Goal: Task Accomplishment & Management: Complete application form

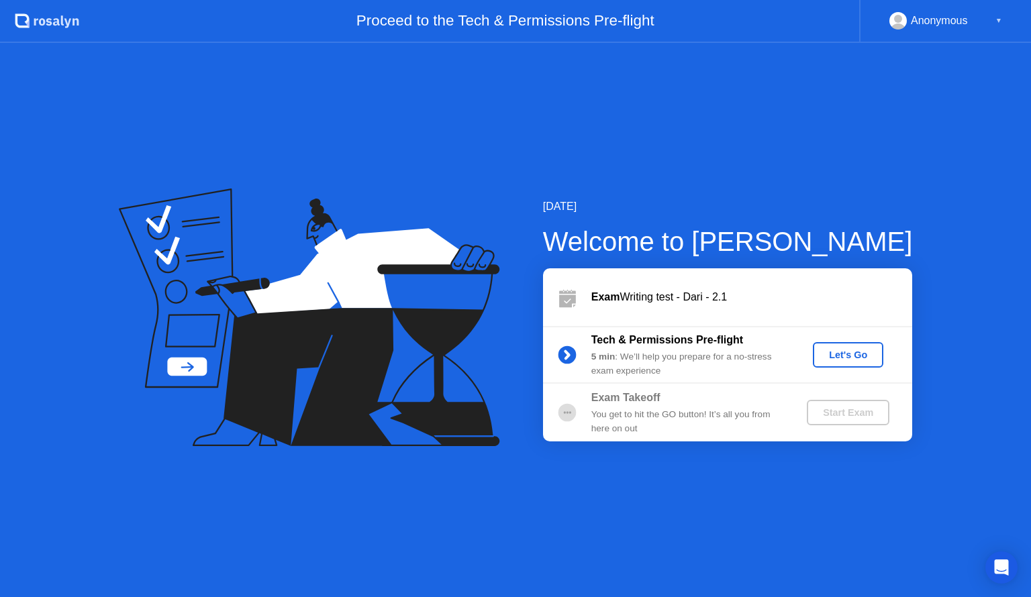
click at [848, 352] on div "Let's Go" at bounding box center [848, 355] width 60 height 11
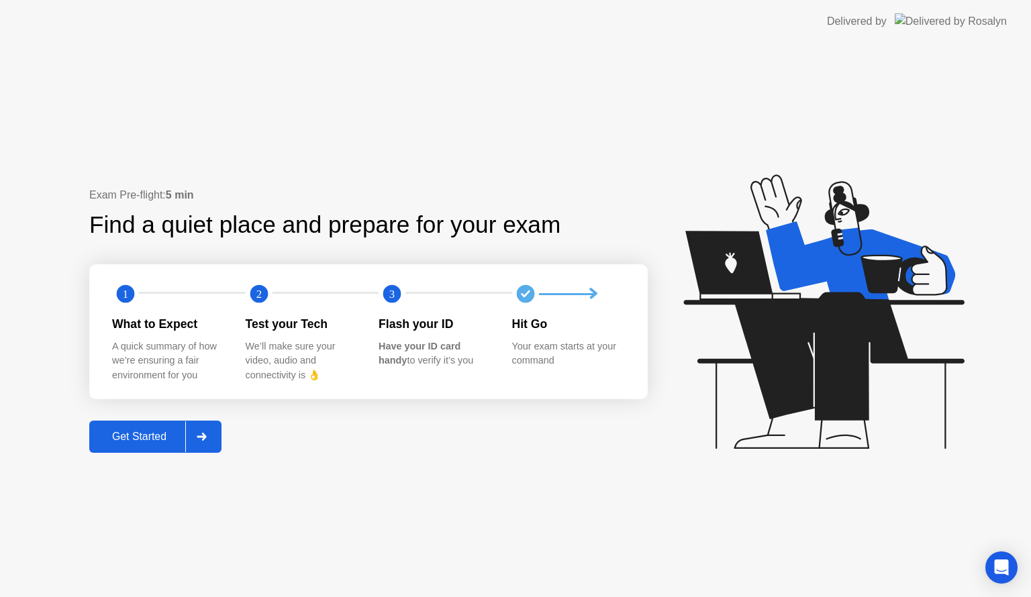
click at [121, 442] on div "Get Started" at bounding box center [139, 437] width 92 height 12
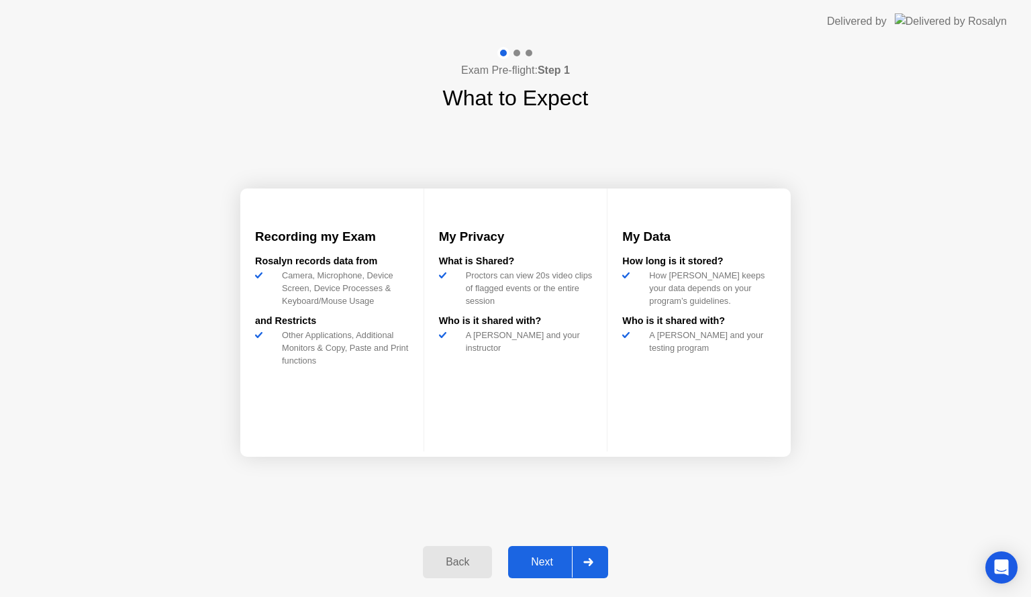
click at [553, 568] on div "Next" at bounding box center [542, 562] width 60 height 12
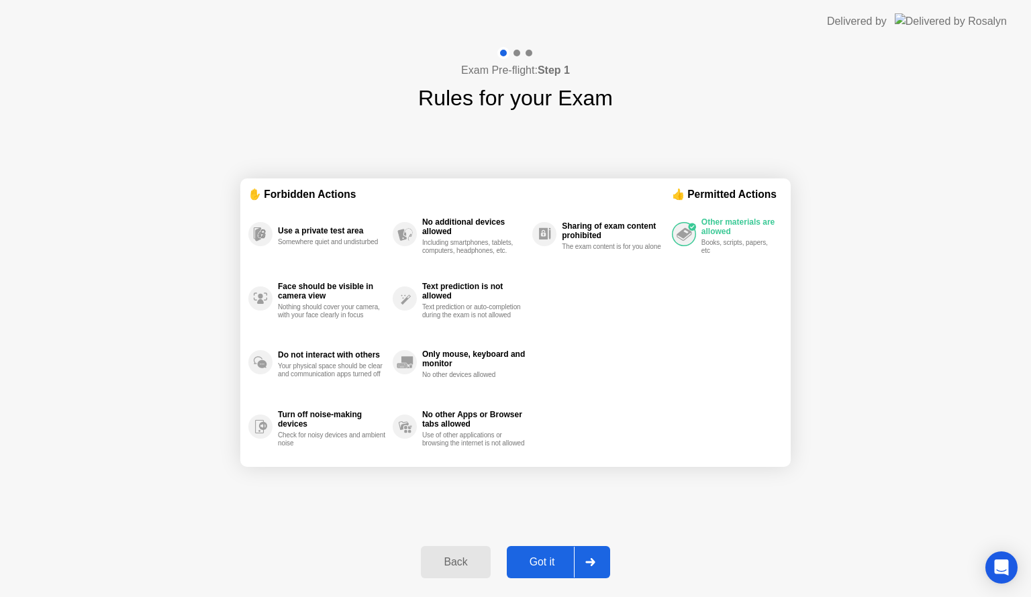
click at [540, 557] on div "Got it" at bounding box center [542, 562] width 63 height 12
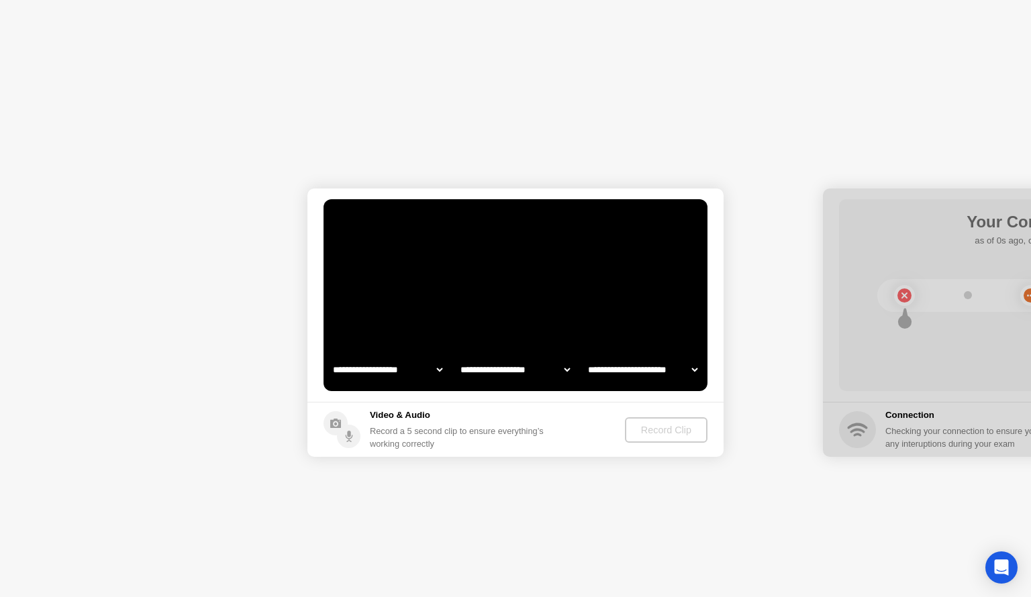
select select "**********"
select select "*******"
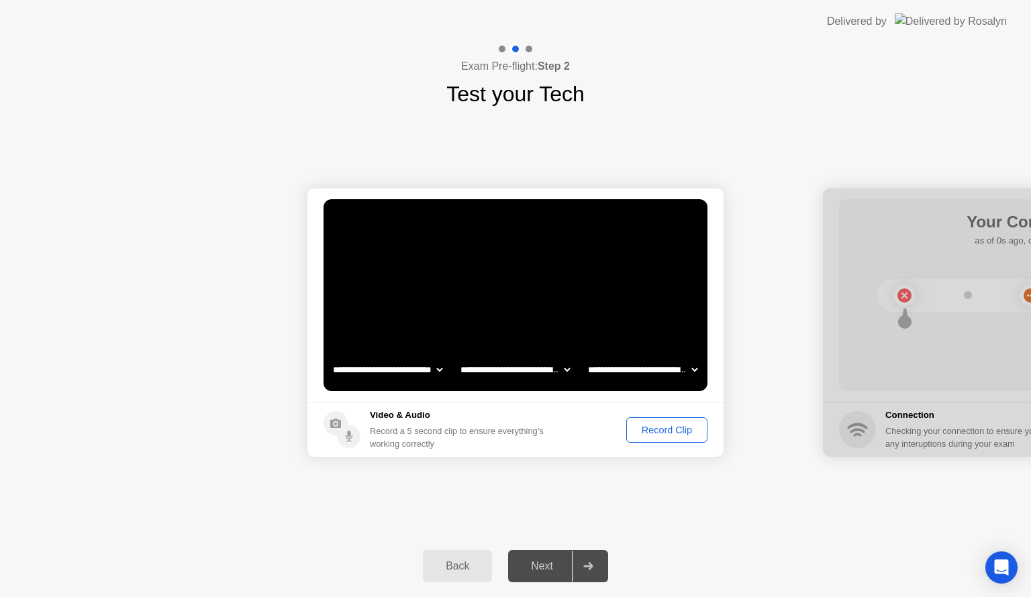
click at [662, 430] on div "Record Clip" at bounding box center [667, 430] width 72 height 11
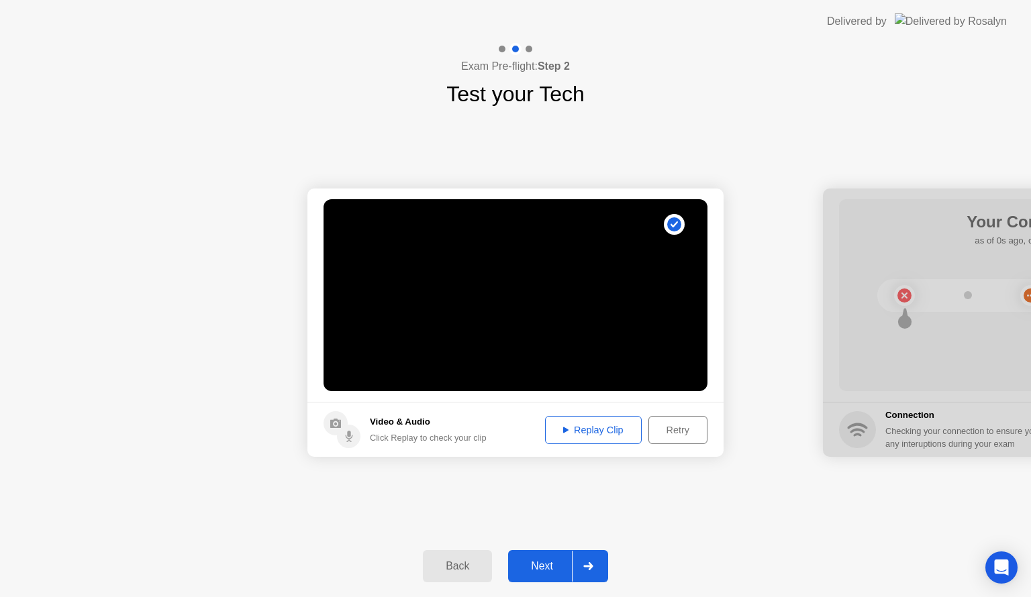
click at [534, 566] on div "Next" at bounding box center [542, 566] width 60 height 12
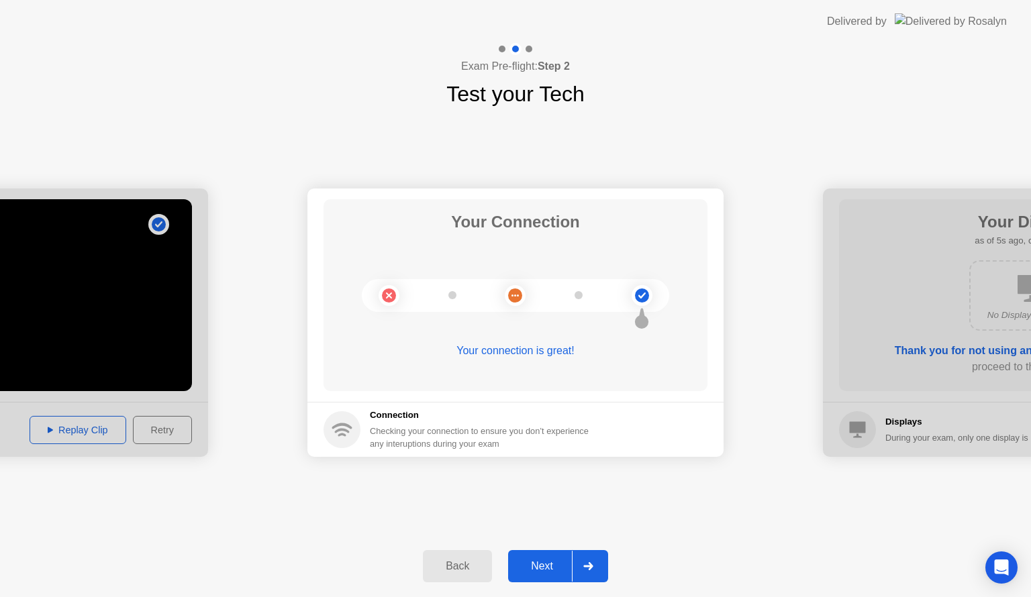
click at [542, 566] on div "Next" at bounding box center [542, 566] width 60 height 12
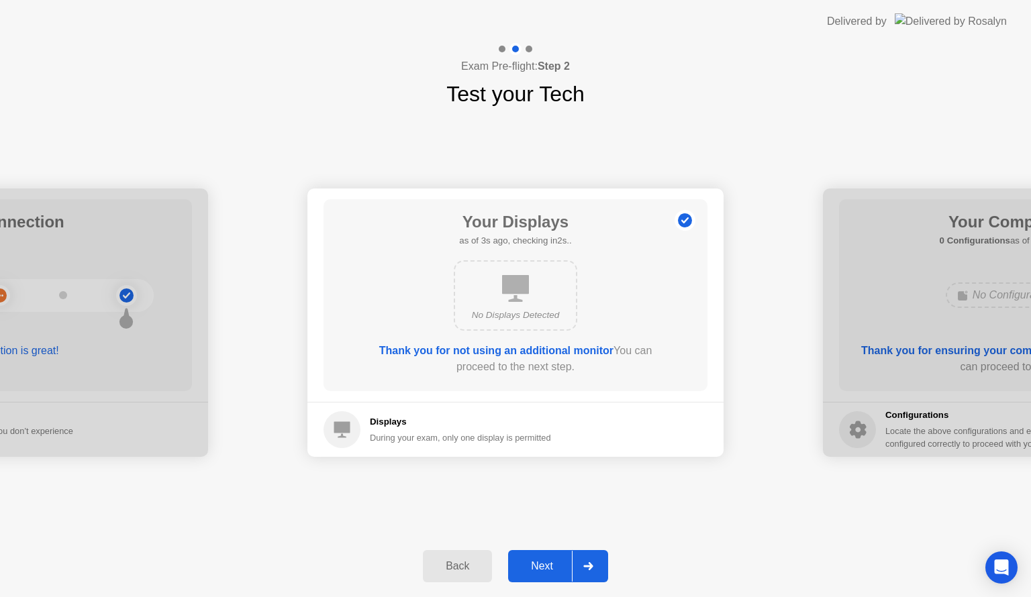
click at [542, 566] on div "Next" at bounding box center [542, 566] width 60 height 12
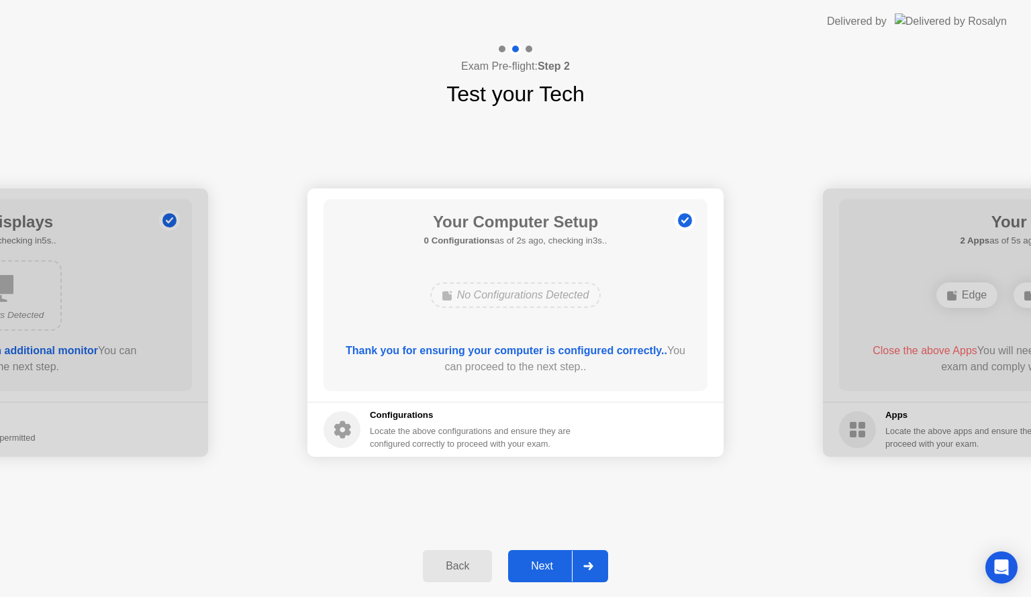
click at [543, 565] on div "Next" at bounding box center [542, 566] width 60 height 12
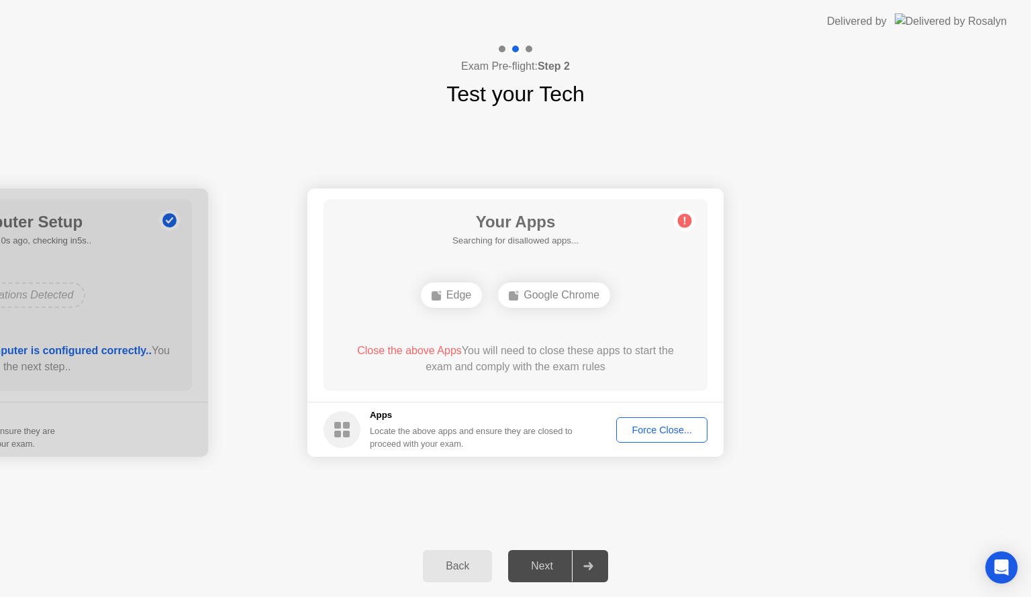
click at [654, 425] on div "Force Close..." at bounding box center [662, 430] width 82 height 11
click at [649, 428] on div "Force Close..." at bounding box center [662, 430] width 82 height 11
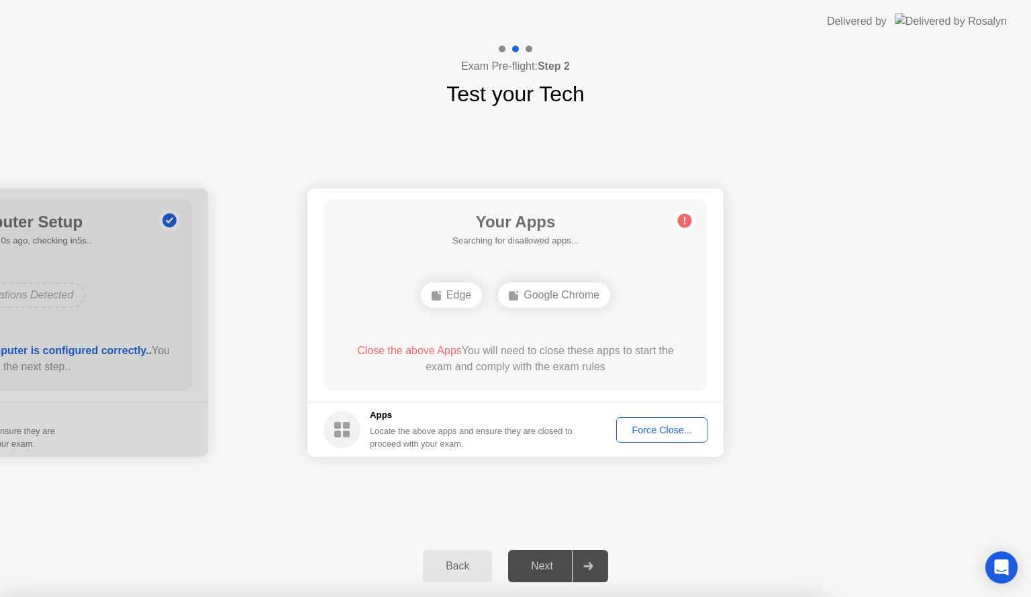
click at [548, 287] on div "Google Chrome" at bounding box center [554, 296] width 112 height 26
click at [653, 442] on footer "Apps Locate the above apps and ensure they are closed to proceed with your exam…" at bounding box center [515, 429] width 416 height 55
click at [655, 434] on div "Force Close..." at bounding box center [662, 430] width 82 height 11
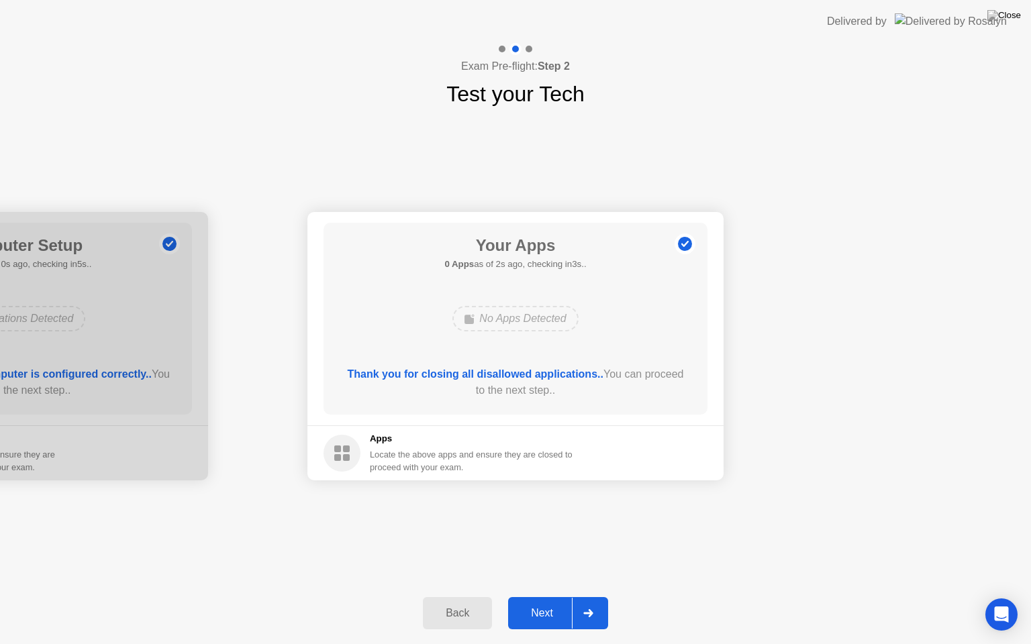
click at [531, 597] on div "Next" at bounding box center [542, 613] width 60 height 12
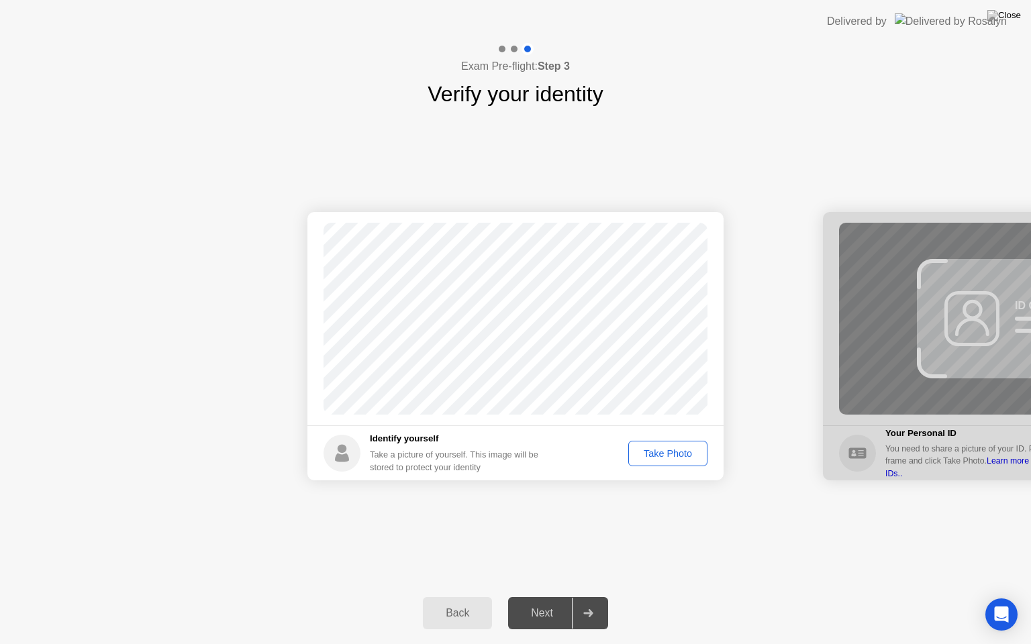
click at [664, 462] on button "Take Photo" at bounding box center [667, 454] width 79 height 26
click at [542, 597] on div "Next" at bounding box center [542, 613] width 60 height 12
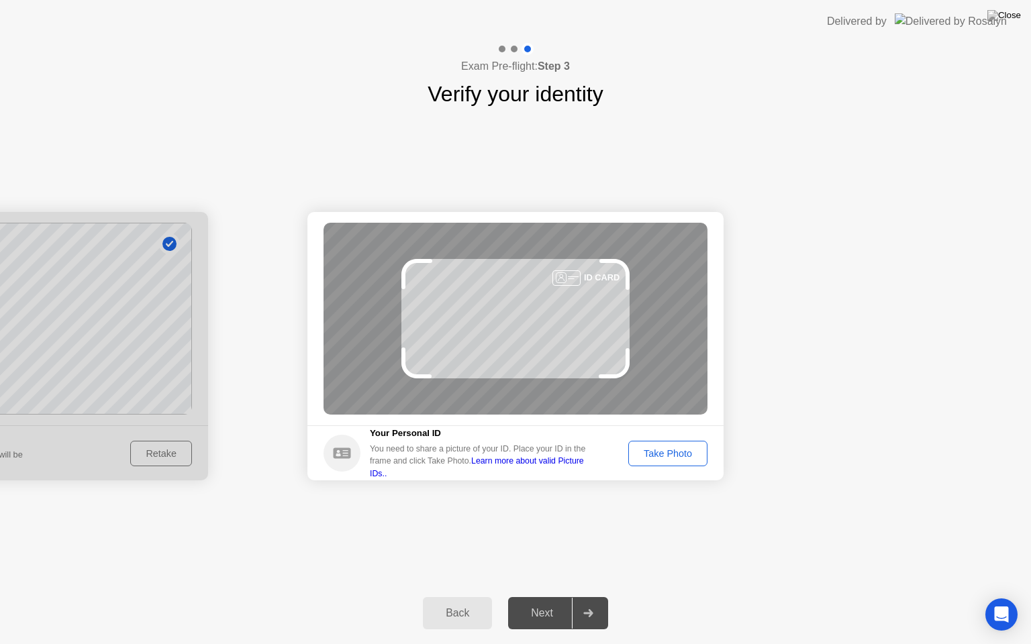
click at [674, 456] on div "Take Photo" at bounding box center [668, 453] width 70 height 11
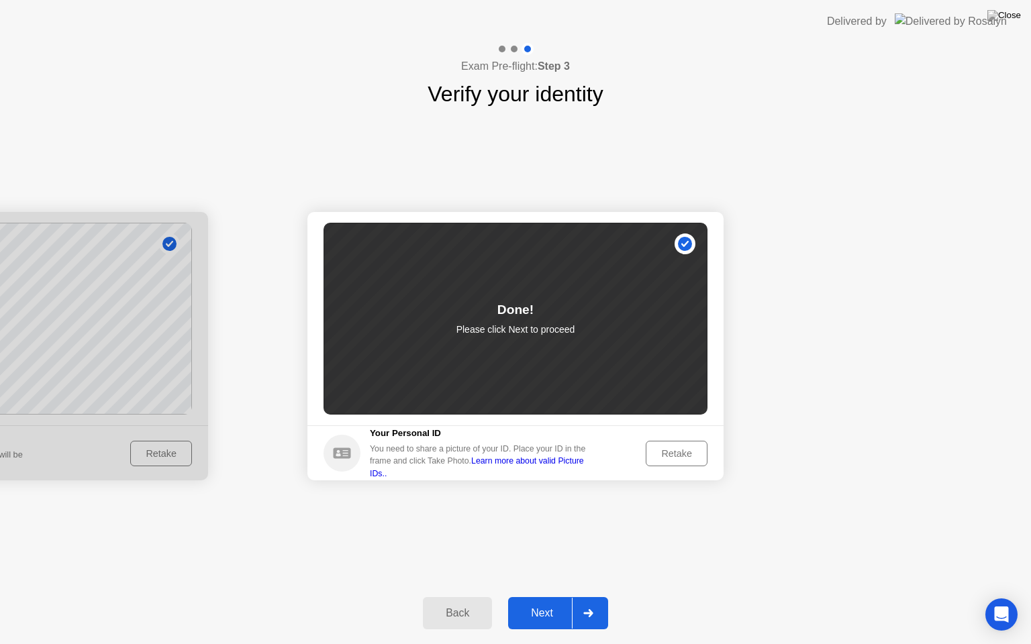
click at [535, 597] on div "Next" at bounding box center [542, 613] width 60 height 12
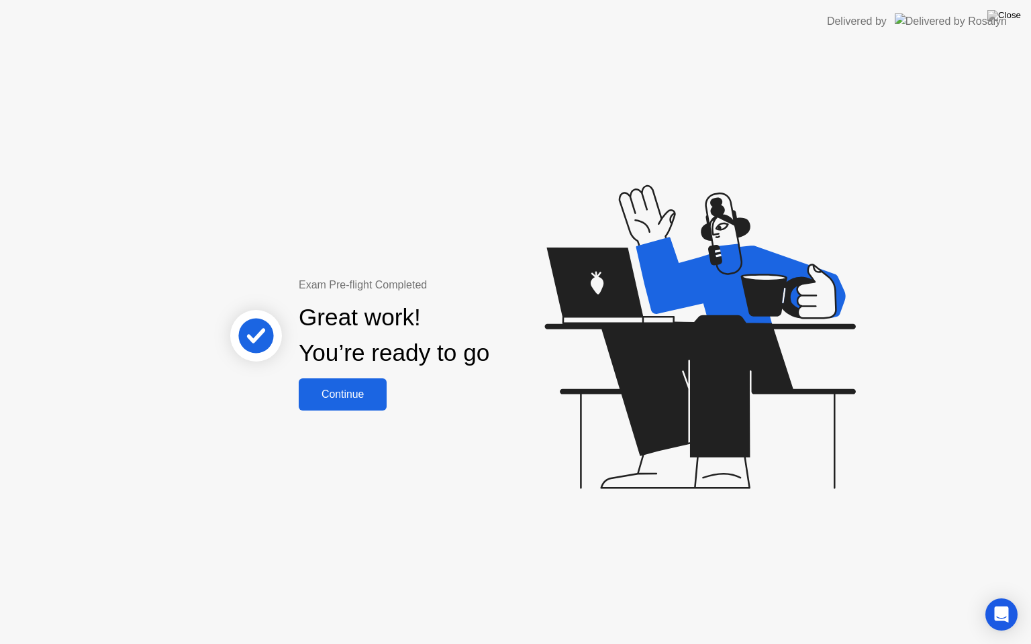
click at [355, 397] on div "Continue" at bounding box center [343, 395] width 80 height 12
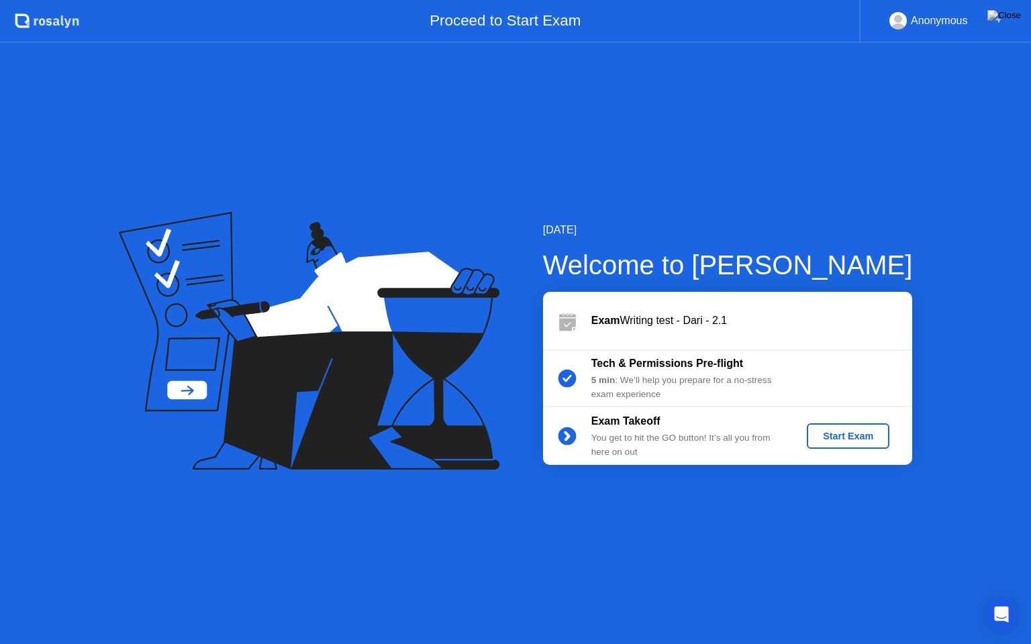
click at [848, 436] on div "Start Exam" at bounding box center [848, 436] width 72 height 11
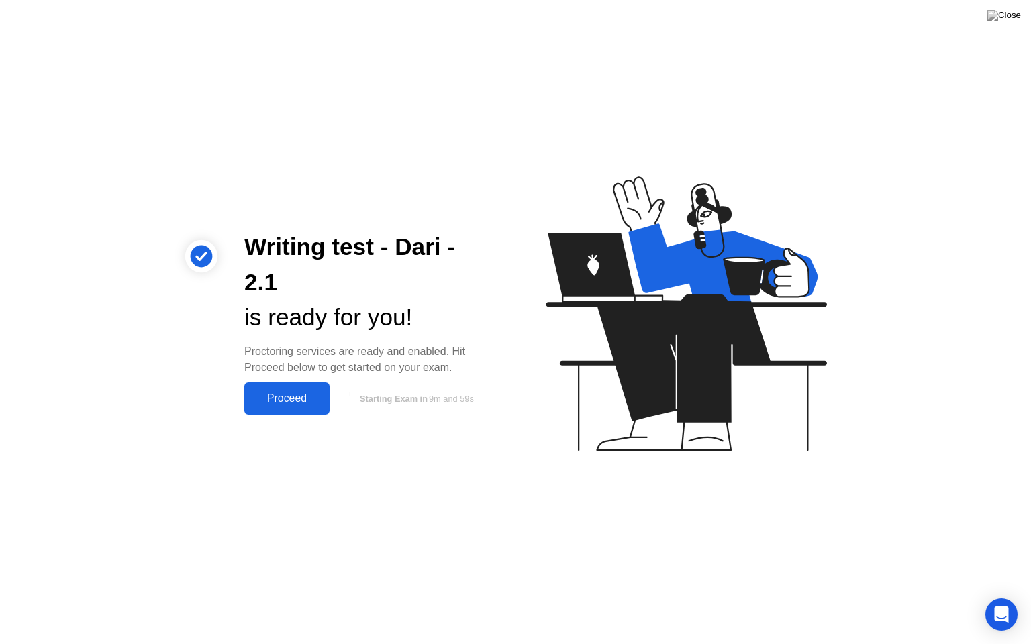
click at [310, 394] on div "Proceed" at bounding box center [286, 399] width 77 height 12
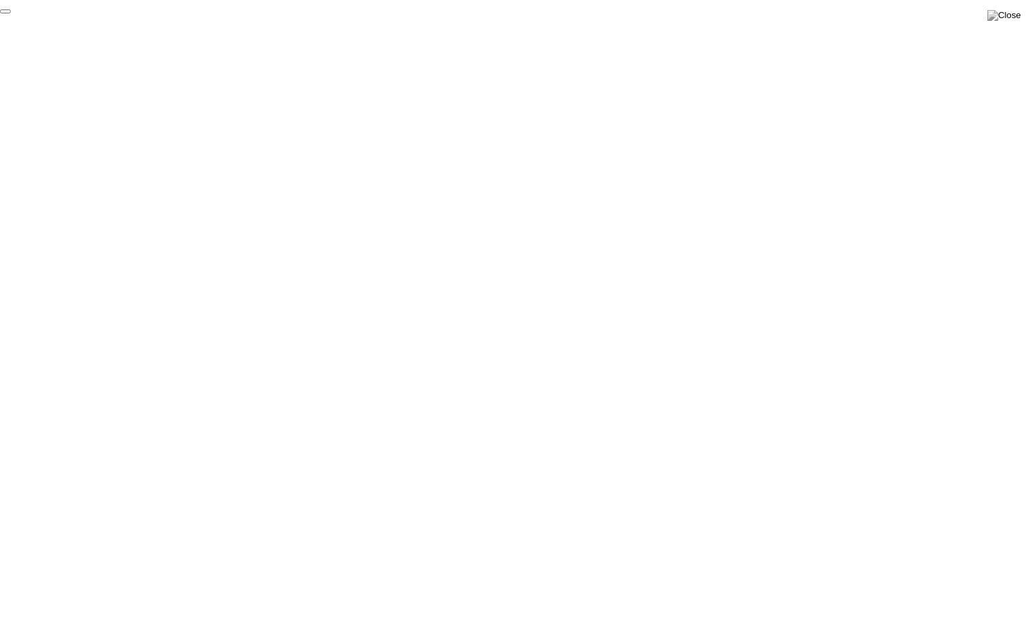
click div "End Proctoring Session"
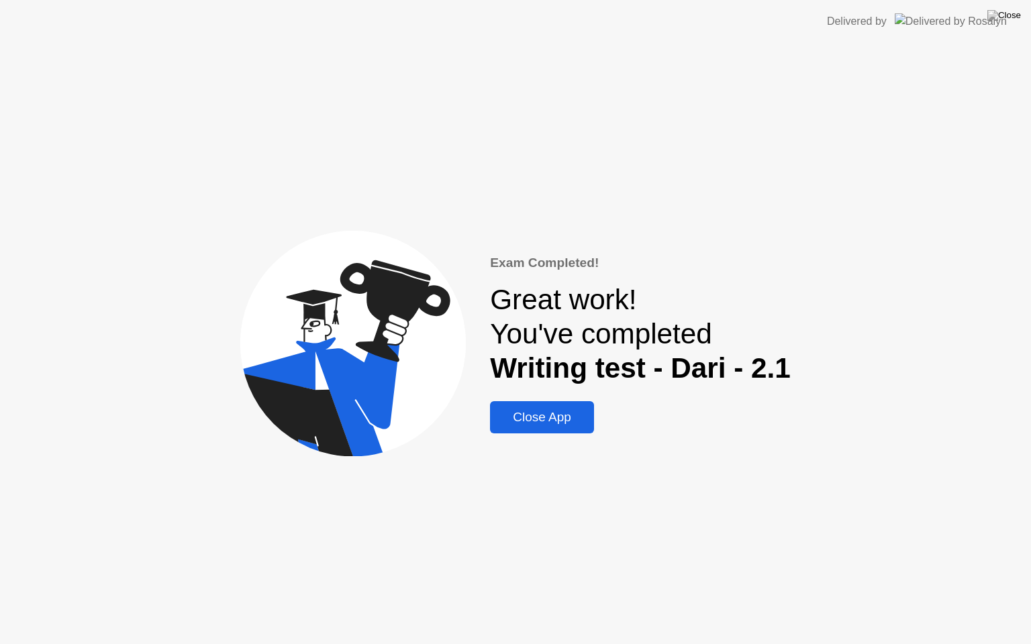
click at [562, 424] on div "Close App" at bounding box center [542, 417] width 96 height 15
